Goal: Task Accomplishment & Management: Complete application form

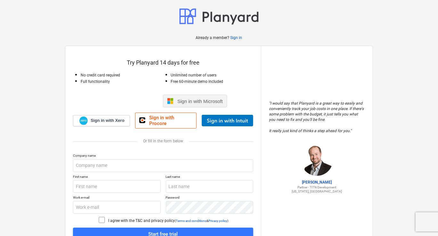
click at [201, 101] on span "Sign in with Microsoft" at bounding box center [199, 101] width 45 height 5
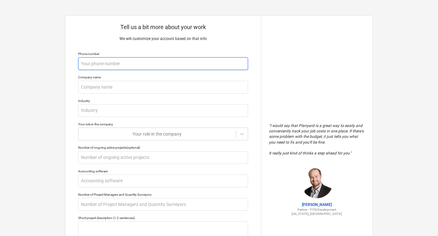
click at [100, 68] on input "text" at bounding box center [163, 63] width 170 height 13
type textarea "x"
type input "3"
type textarea "x"
type input "30"
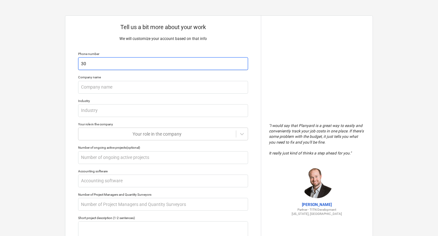
type textarea "x"
type input "303"
type textarea "x"
type input "3033"
type textarea "x"
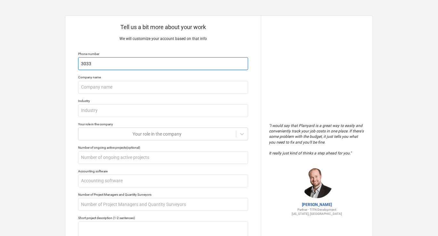
type input "30332"
type textarea "x"
type input "303323"
type textarea "x"
type input "3033235"
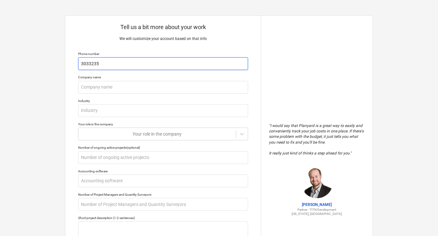
type textarea "x"
type input "30332356"
type textarea "x"
type input "303323567"
type textarea "x"
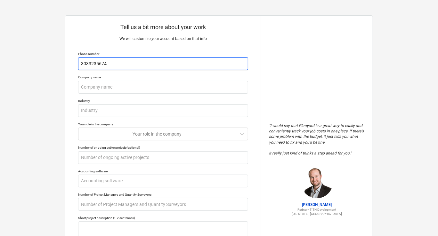
type input "3033235674"
type textarea "x"
type input "E"
type textarea "x"
type input "Ed"
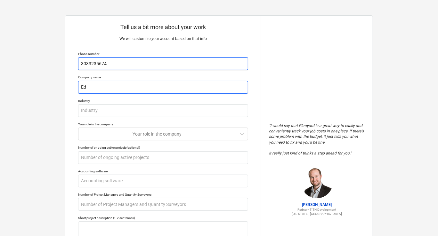
type textarea "x"
type input "Edg"
type textarea "x"
type input "Edge"
type textarea "x"
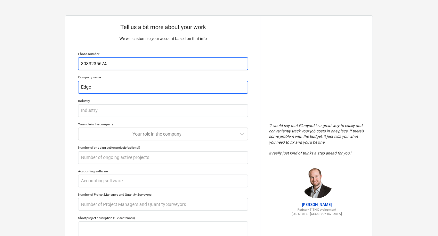
type input "Edge"
type textarea "x"
type input "Edge C"
type textarea "x"
type input "Edge Co"
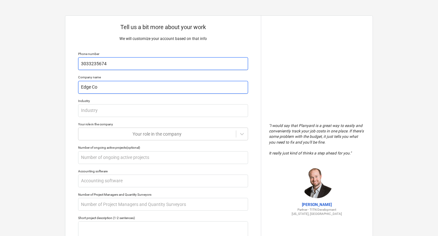
type textarea "x"
type input "Edge Cop"
type textarea "x"
type input "Edge [PERSON_NAME]"
type textarea "x"
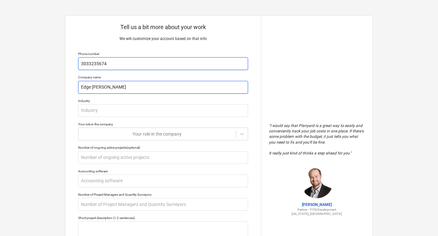
type input "Edge Coppe"
type textarea "x"
type input "Edge Copper"
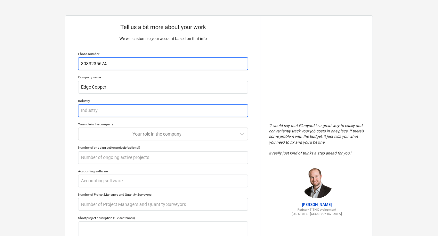
type textarea "x"
type input "M"
type textarea "x"
type input "Mi"
type textarea "x"
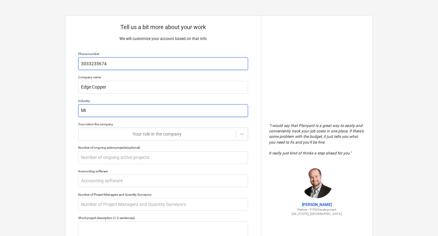
type input "Min"
type textarea "x"
type input "Mini"
type textarea "x"
type input "Minin"
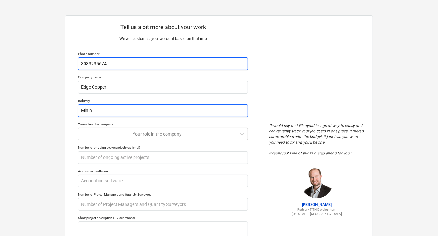
type textarea "x"
type input "Mining"
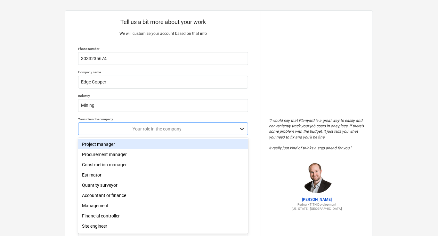
click at [243, 134] on div at bounding box center [242, 129] width 12 height 12
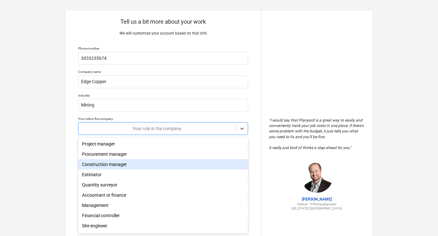
scroll to position [22, 0]
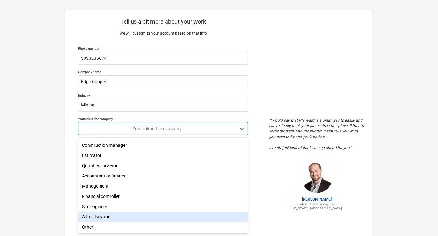
click at [100, 217] on div "Administrator" at bounding box center [163, 217] width 170 height 10
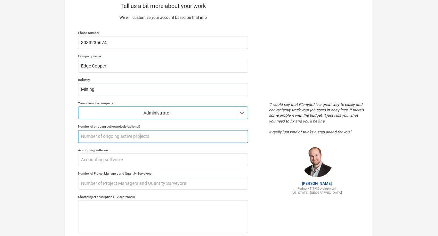
scroll to position [37, 0]
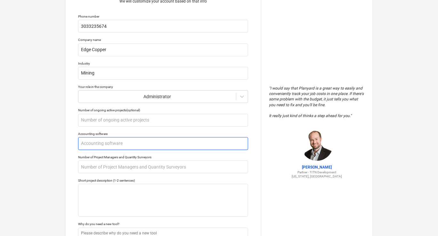
click at [136, 145] on input "text" at bounding box center [163, 143] width 170 height 13
type textarea "x"
type input "Q"
type textarea "x"
type input "Qu"
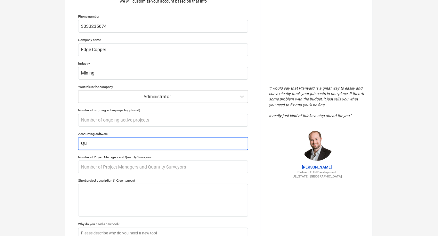
type textarea "x"
type input "Qui"
type textarea "x"
type input "Quic"
type textarea "x"
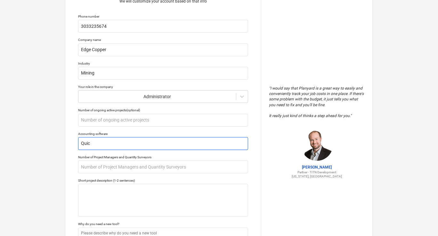
type input "Quick"
type textarea "x"
type input "QuickB"
type textarea "x"
type input "QuickBo"
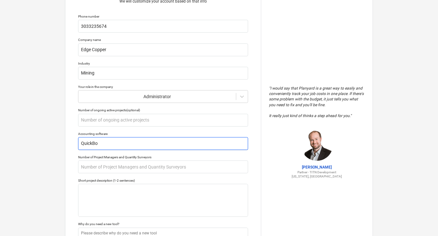
type textarea "x"
type input "QuickBoo"
type textarea "x"
type input "QuickBook"
type textarea "x"
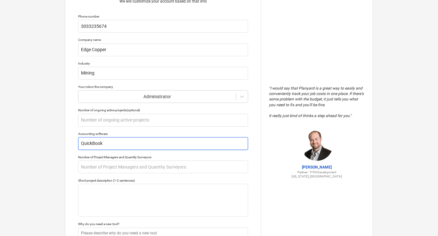
type input "QuickBooks"
type textarea "x"
type input "QuickBooks"
type textarea "x"
type input "QuickBooks O"
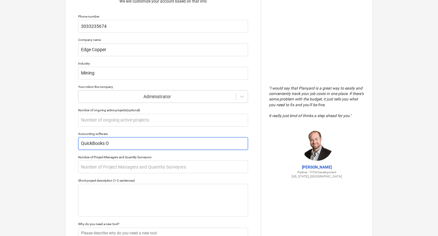
type textarea "x"
type input "QuickBooks OL"
type textarea "x"
type input "QuickBooks O"
type textarea "x"
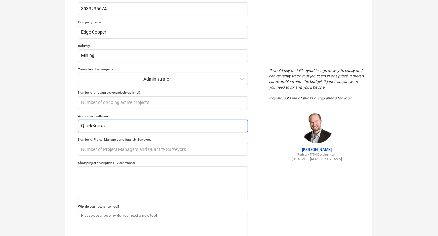
scroll to position [71, 0]
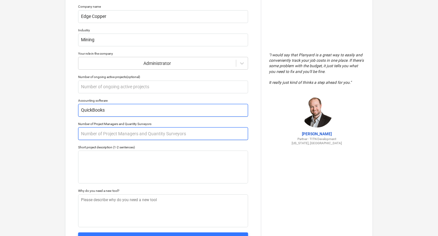
type input "QuickBooks"
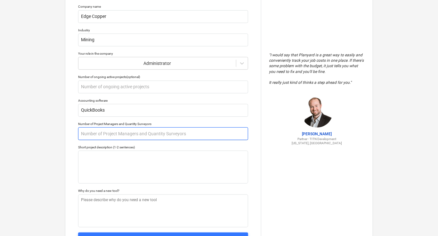
click at [179, 134] on input "text" at bounding box center [163, 133] width 170 height 13
type textarea "x"
type input "Z"
type textarea "x"
type input "Zo"
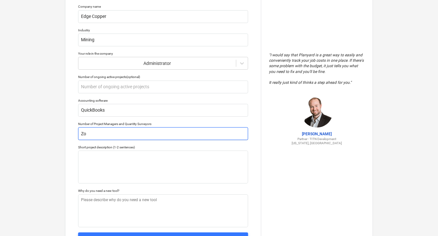
type textarea "x"
type input "Zon"
type textarea "x"
type input "Zoni"
type textarea "x"
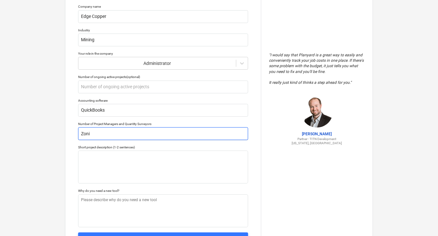
type input "[PERSON_NAME]"
type textarea "x"
type input "[PERSON_NAME]"
type textarea "x"
type input "[PERSON_NAME] C"
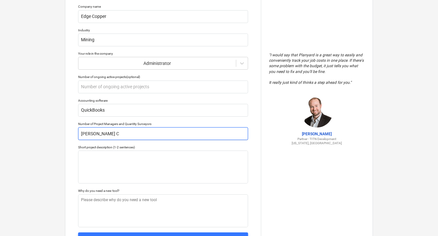
type textarea "x"
type input "[PERSON_NAME] Co"
type textarea "x"
type input "[PERSON_NAME] Cop"
type textarea "x"
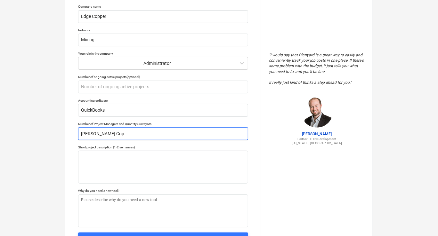
type input "[PERSON_NAME]"
type textarea "x"
type input "[PERSON_NAME]"
type textarea "x"
type input "[PERSON_NAME] Copper"
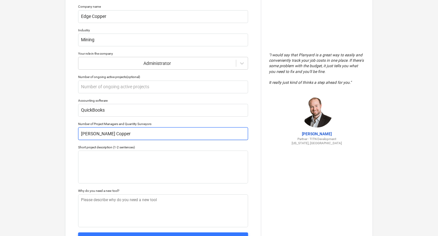
type textarea "x"
type input "[PERSON_NAME] Copper"
type textarea "x"
type input "[PERSON_NAME] Copper M"
type textarea "x"
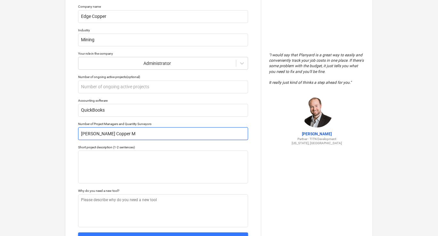
type input "[PERSON_NAME] Copper Mi"
type textarea "x"
type input "[PERSON_NAME] Copper Min"
type textarea "x"
type input "[PERSON_NAME] Copper Mine"
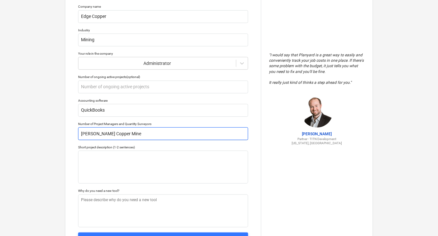
type textarea "x"
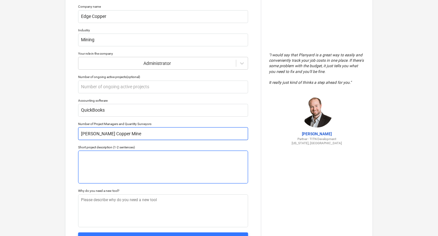
type input "[PERSON_NAME] Copper Mine"
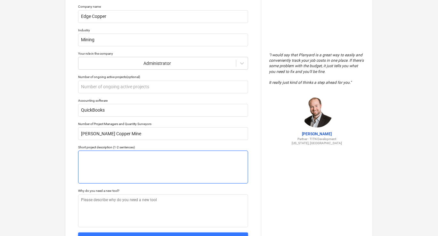
click at [158, 162] on textarea at bounding box center [163, 167] width 170 height 33
type textarea "x"
type textarea "W"
type textarea "x"
type textarea "We"
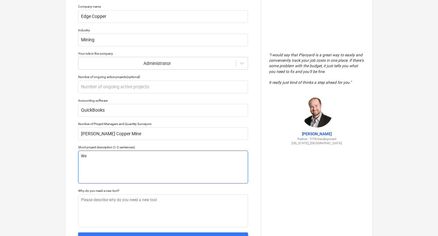
type textarea "x"
type textarea "We"
type textarea "x"
type textarea "We a"
type textarea "x"
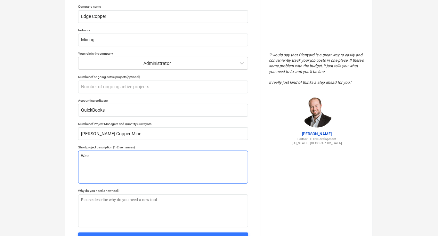
type textarea "We ar"
type textarea "x"
type textarea "We are"
type textarea "x"
type textarea "We are"
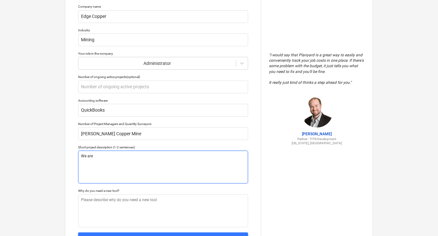
type textarea "x"
type textarea "We are i"
type textarea "x"
type textarea "We are in"
type textarea "x"
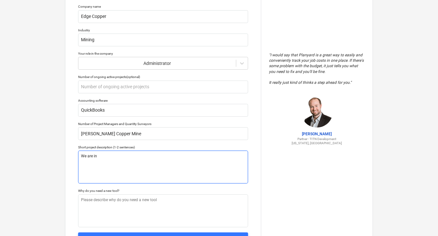
type textarea "We are in"
type textarea "x"
type textarea "We are in t"
type textarea "x"
type textarea "We are in th"
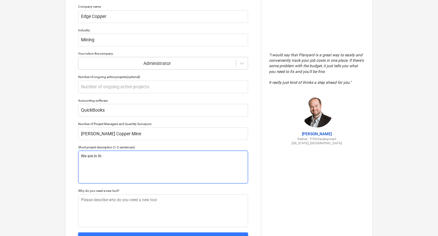
type textarea "x"
type textarea "We are in the"
type textarea "x"
type textarea "We are in the"
type textarea "x"
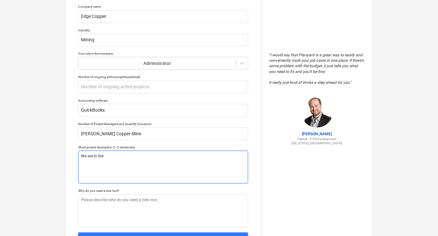
type textarea "We are in the p"
type textarea "x"
type textarea "We are in the pr"
type textarea "x"
type textarea "We are in the pre"
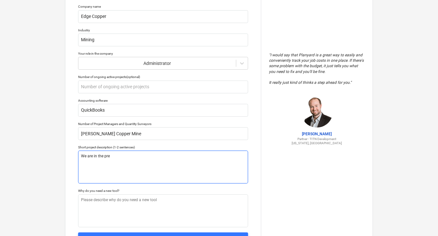
type textarea "x"
type textarea "We are in the prem"
type textarea "x"
type textarea "We are in the premi"
type textarea "x"
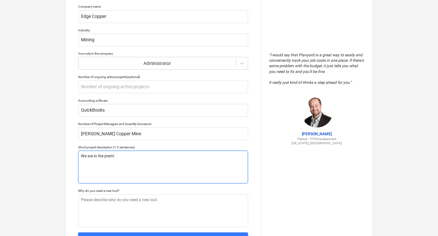
type textarea "We are in the premit"
type textarea "x"
type textarea "We are in the premitt"
type textarea "x"
type textarea "We are in the premitti"
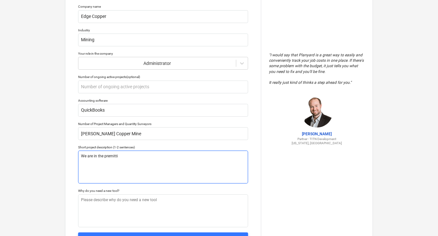
type textarea "x"
type textarea "We are in the premittin"
type textarea "x"
type textarea "We are in the premitting"
type textarea "x"
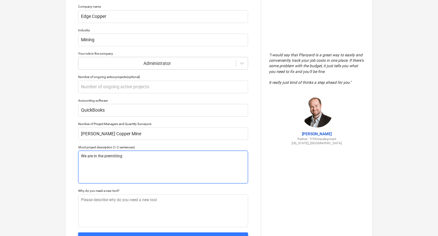
type textarea "We are in the premitting"
type textarea "x"
type textarea "We are in the premitting phase of"
type textarea "x"
type textarea "We are in the premitting phase of"
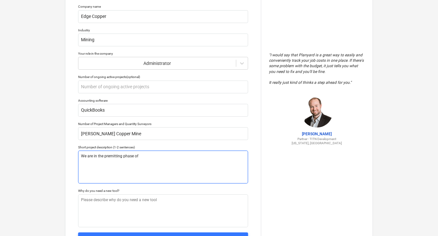
type textarea "x"
type textarea "We are in the premitting phase of a"
type textarea "x"
type textarea "We are in the premitting phase of a"
type textarea "x"
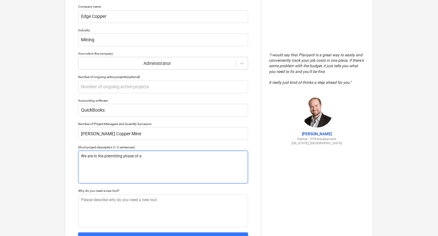
type textarea "We are in the premitting phase of a C"
type textarea "x"
type textarea "We are in the premitting phase of a Co"
type textarea "x"
type textarea "We are in the premitting phase of a Cop"
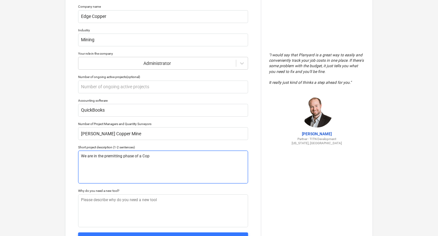
type textarea "x"
type textarea "We are in the premitting phase of a [PERSON_NAME]"
type textarea "x"
type textarea "We are in the premitting phase of a Coppe"
type textarea "x"
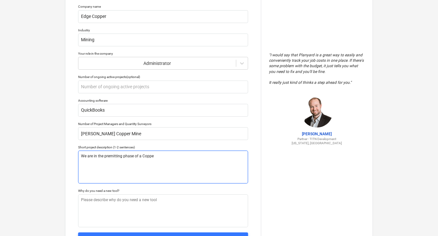
type textarea "We are in the premitting phase of a Copper"
type textarea "x"
type textarea "We are in the premitting phase of a Copper"
type textarea "x"
type textarea "We are in the premitting phase of a Copper m"
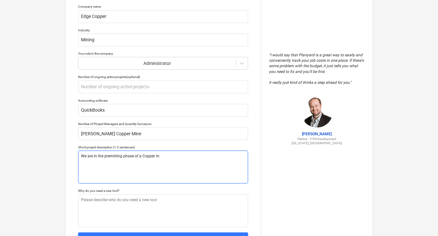
type textarea "x"
type textarea "We are in the premitting phase of a Copper mi"
type textarea "x"
type textarea "We are in the premitting phase of a Copper min"
type textarea "x"
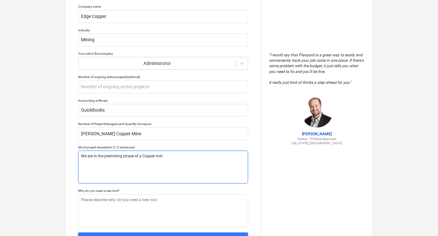
type textarea "We are in the premitting phase of a Copper mine"
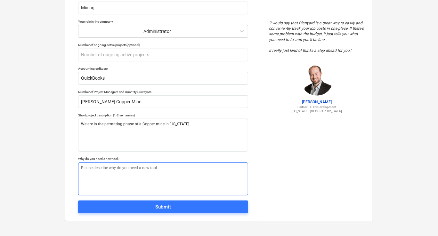
click at [152, 174] on textarea at bounding box center [163, 179] width 170 height 33
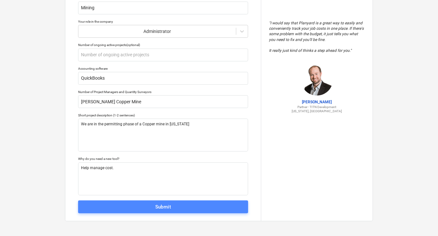
click at [147, 205] on span "Submit" at bounding box center [163, 207] width 156 height 8
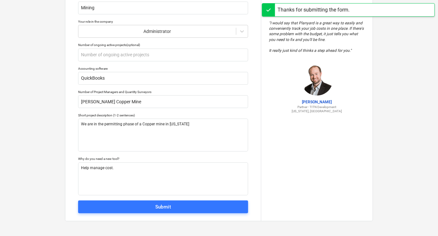
scroll to position [6, 0]
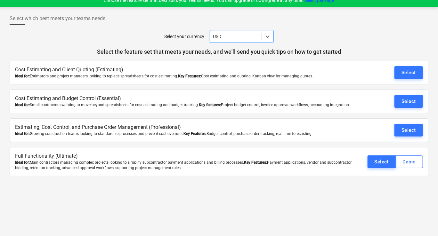
click at [240, 198] on div "Select which best meets your teams needs Select your currency Select is focused…" at bounding box center [219, 118] width 438 height 223
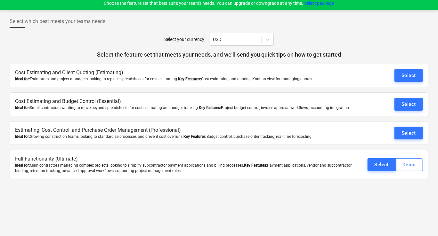
scroll to position [0, 0]
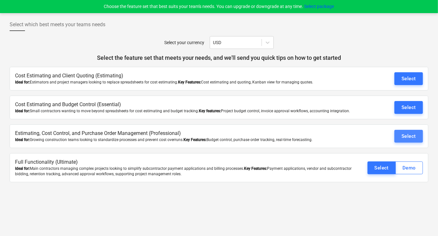
click at [400, 134] on button "Select" at bounding box center [409, 136] width 29 height 13
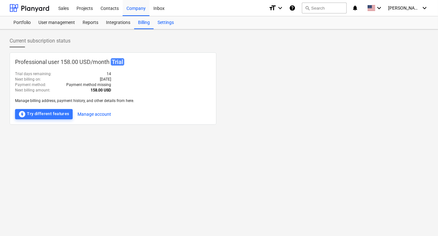
click at [163, 22] on div "Settings" at bounding box center [166, 22] width 24 height 13
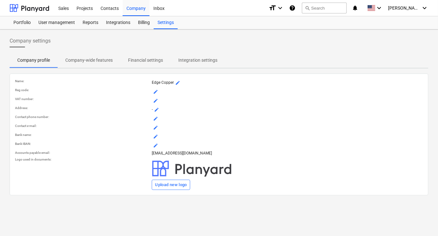
click at [185, 59] on p "Integration settings" at bounding box center [197, 60] width 39 height 7
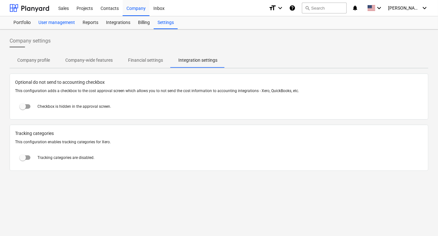
click at [55, 23] on div "User management" at bounding box center [57, 22] width 44 height 13
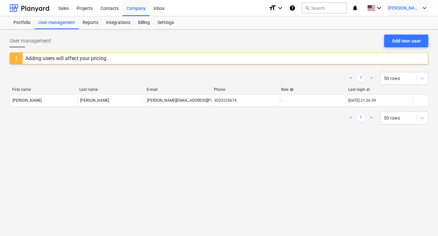
click at [409, 11] on span "[PERSON_NAME]" at bounding box center [404, 7] width 32 height 5
click at [133, 46] on div at bounding box center [219, 118] width 438 height 236
click at [162, 22] on div "Settings" at bounding box center [166, 22] width 24 height 13
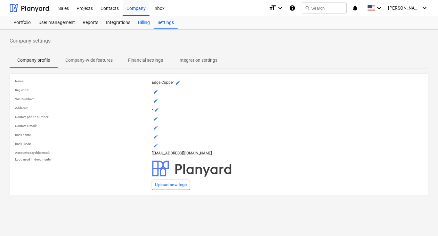
click at [144, 24] on div "Billing" at bounding box center [144, 22] width 20 height 13
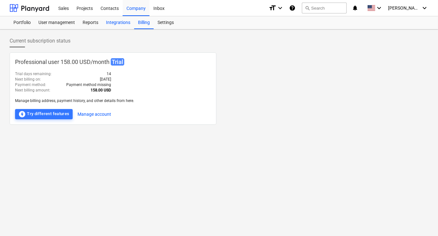
click at [125, 24] on div "Integrations" at bounding box center [118, 22] width 32 height 13
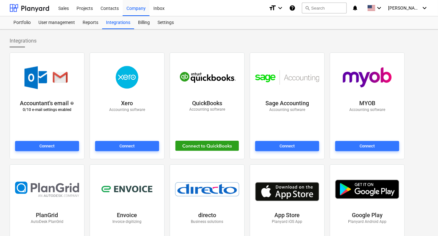
click at [296, 9] on icon "help" at bounding box center [292, 8] width 6 height 8
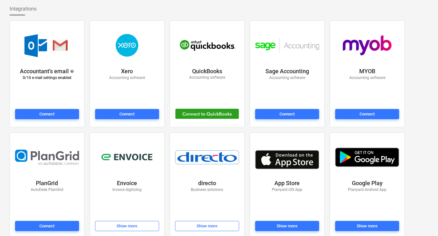
click at [212, 115] on div at bounding box center [207, 114] width 64 height 11
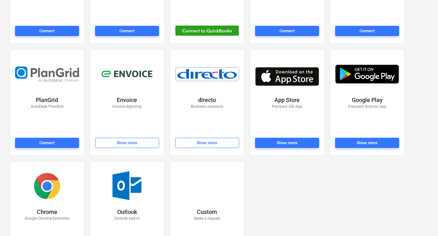
scroll to position [0, 0]
